Goal: Contribute content: Add original content to the website for others to see

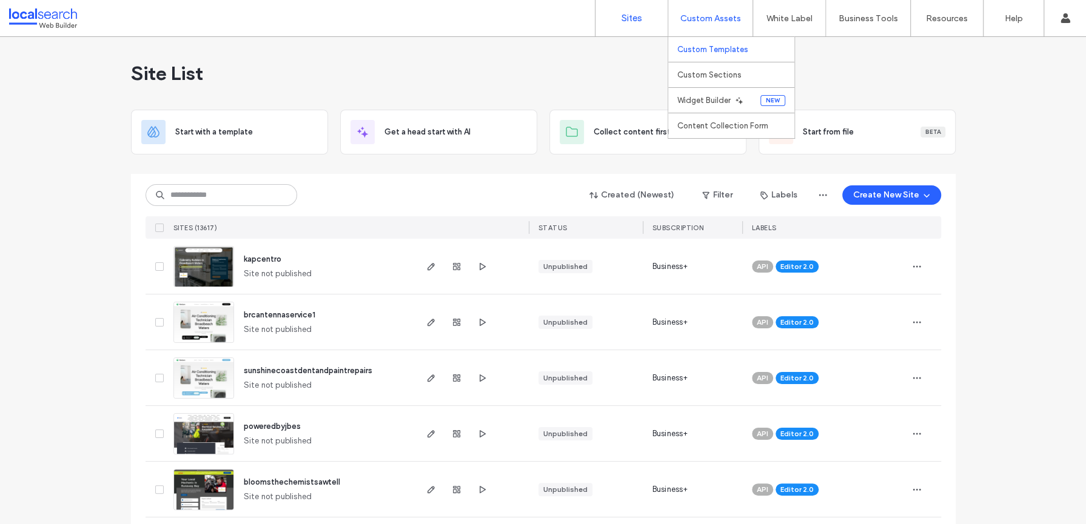
click at [717, 49] on label "Custom Templates" at bounding box center [712, 49] width 71 height 9
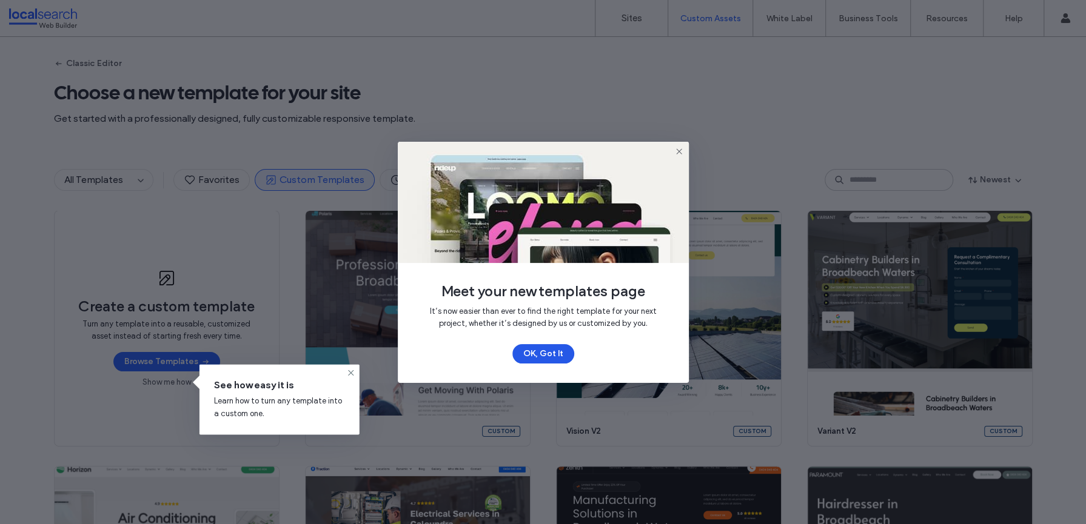
click at [535, 358] on button "OK, Got It" at bounding box center [543, 353] width 62 height 19
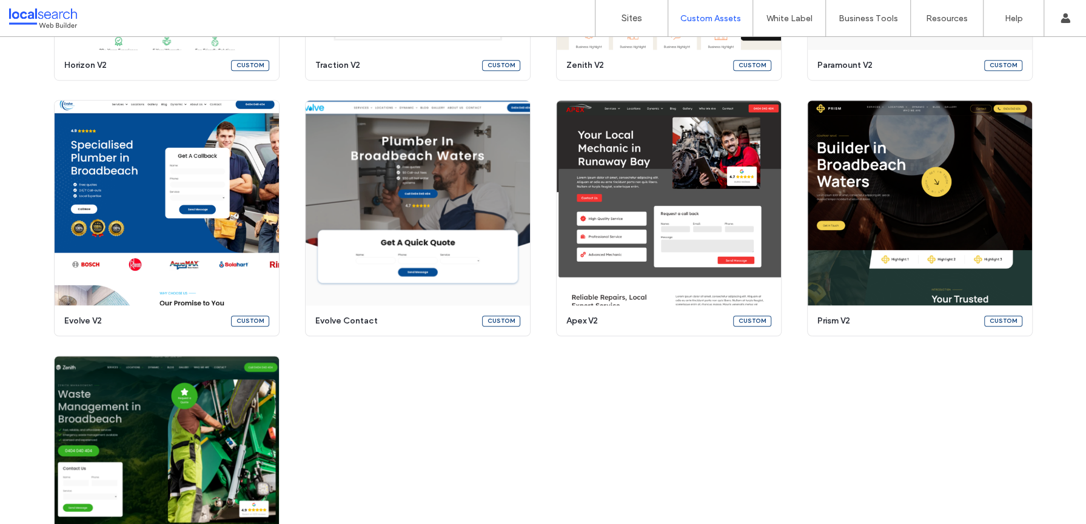
scroll to position [563, 0]
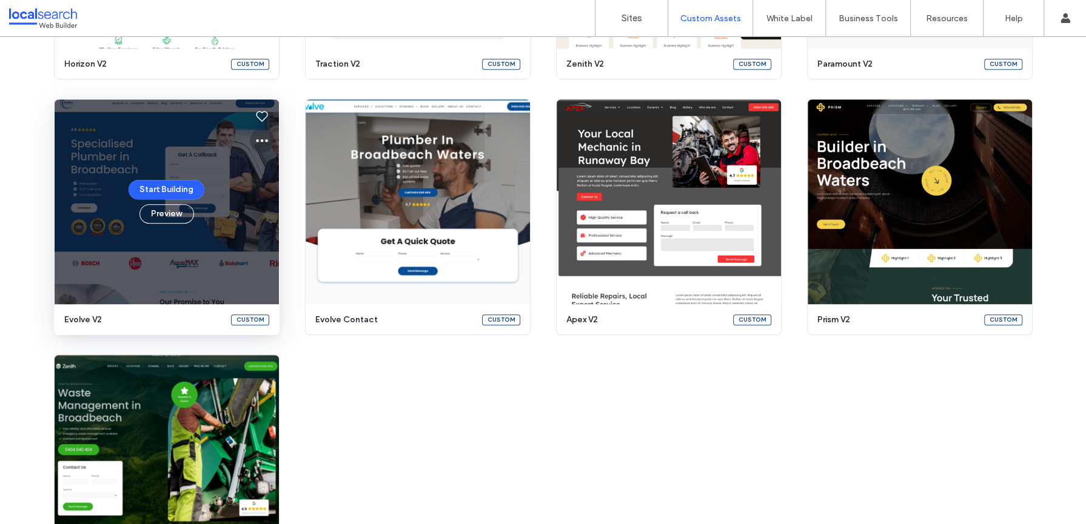
click at [259, 141] on icon at bounding box center [262, 140] width 15 height 15
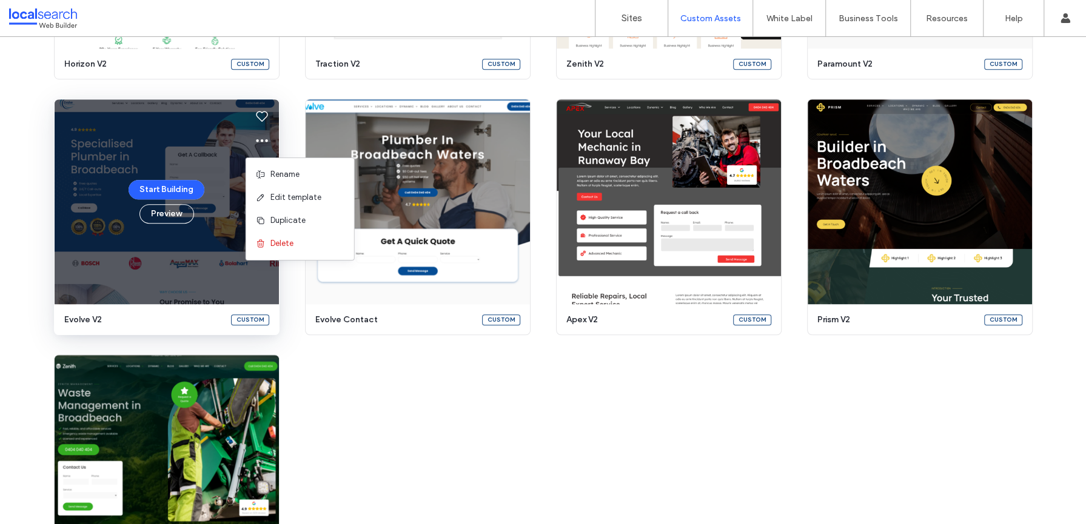
click at [346, 367] on div "Create a custom template Turn any template into a reusable, customized asset in…" at bounding box center [543, 89] width 978 height 1004
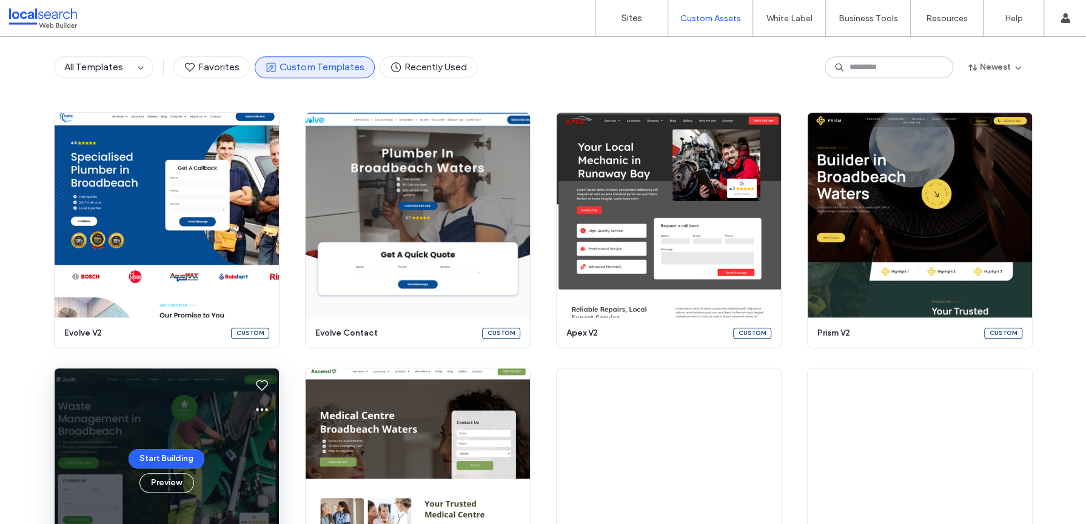
scroll to position [586, 0]
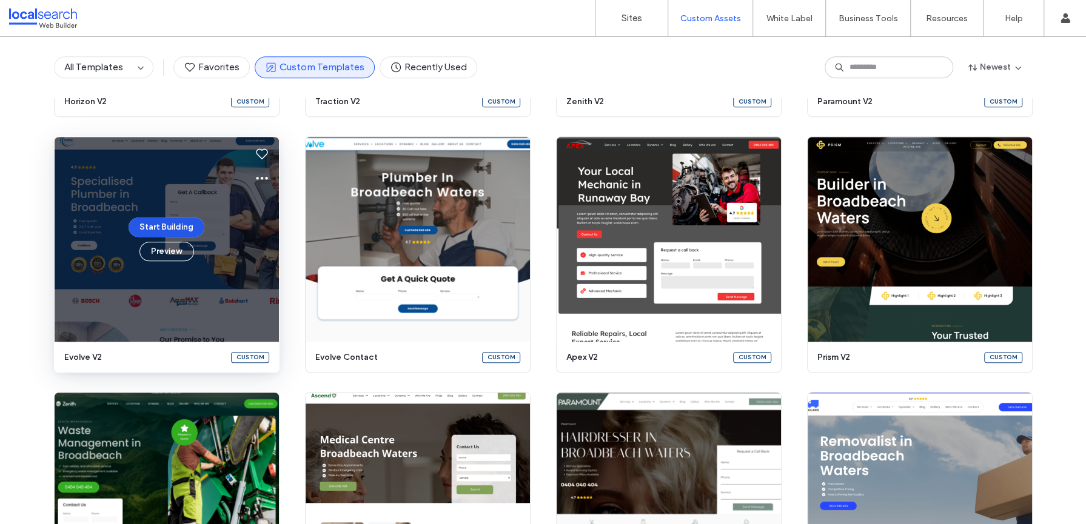
click at [170, 226] on button "Start Building" at bounding box center [167, 227] width 76 height 19
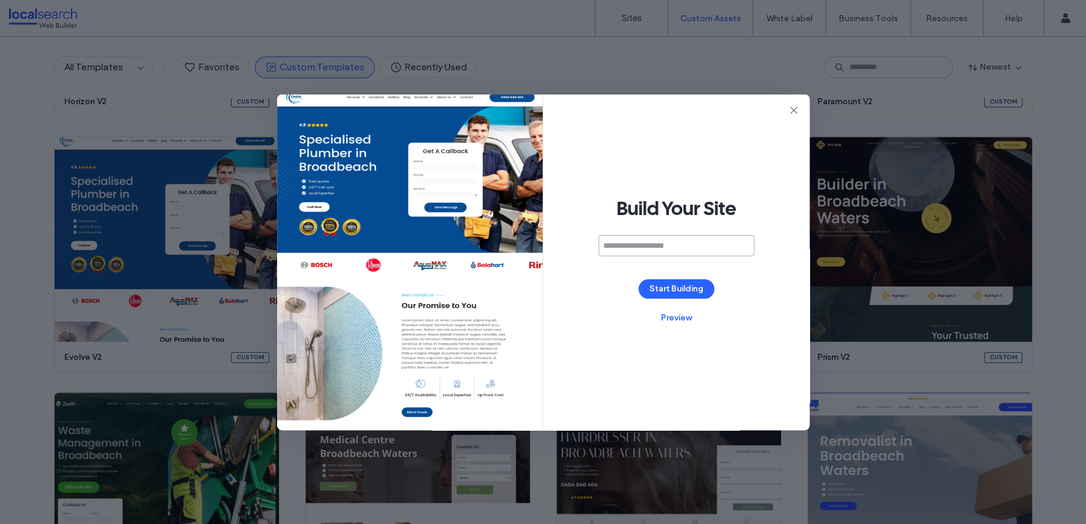
click at [661, 244] on input at bounding box center [676, 245] width 156 height 21
click at [614, 249] on input "*********" at bounding box center [676, 245] width 156 height 21
type input "*******"
click at [676, 292] on button "Start Building" at bounding box center [676, 288] width 76 height 19
